Goal: Find specific fact: Find contact information

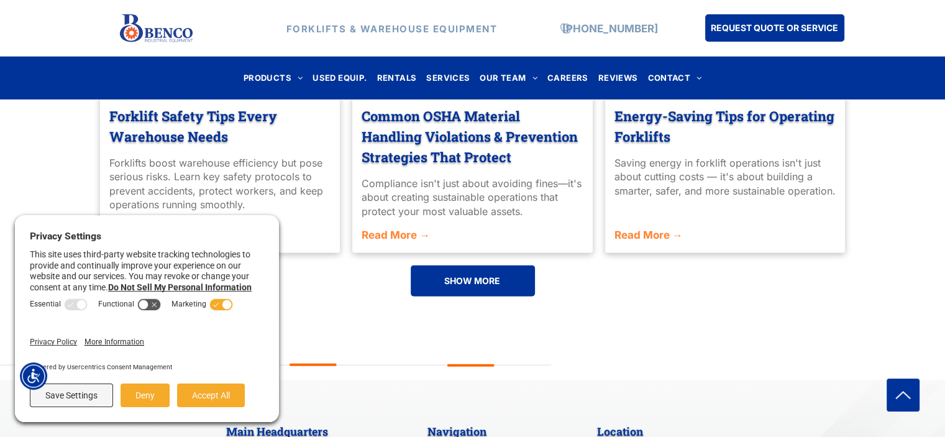
scroll to position [3112, 0]
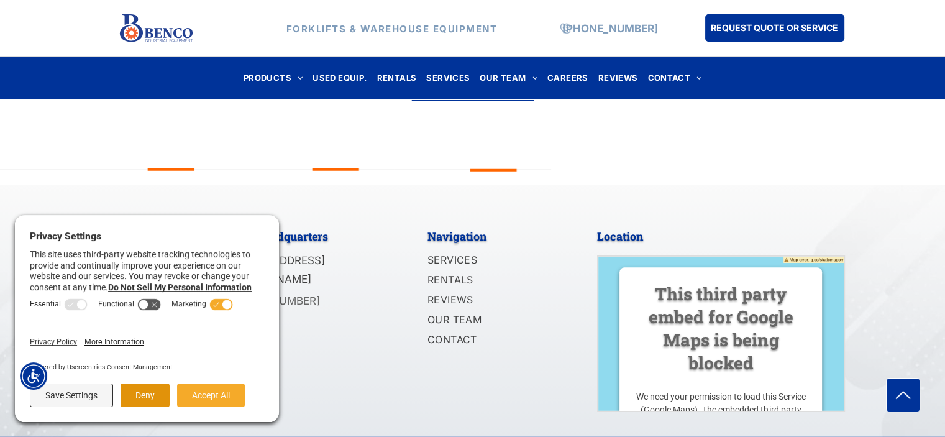
click at [144, 387] on button "Deny" at bounding box center [145, 396] width 49 height 24
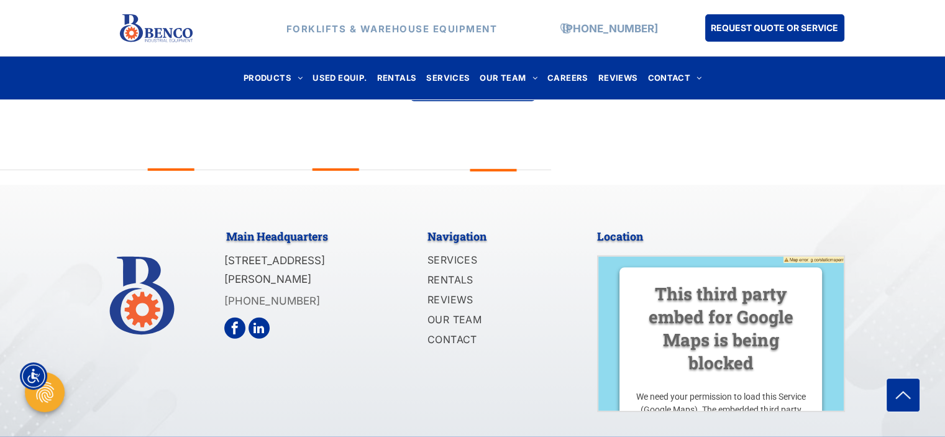
drag, startPoint x: 224, startPoint y: 226, endPoint x: 335, endPoint y: 248, distance: 113.5
click at [325, 254] on span "[STREET_ADDRESS][PERSON_NAME]" at bounding box center [274, 270] width 101 height 32
copy span "1140 Mid Rivers Industrial Drive Saint Peters, MO"
